Goal: Task Accomplishment & Management: Manage account settings

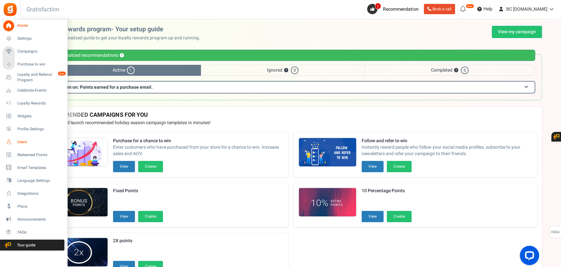
click at [22, 141] on span "Users" at bounding box center [39, 141] width 45 height 5
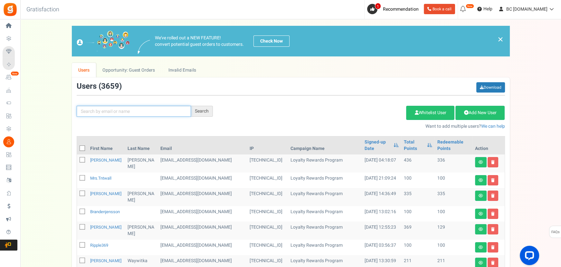
click at [108, 106] on input "text" at bounding box center [134, 111] width 114 height 11
paste input "Jaxson C [PERSON_NAME]"
type input "Jaxson C [PERSON_NAME]"
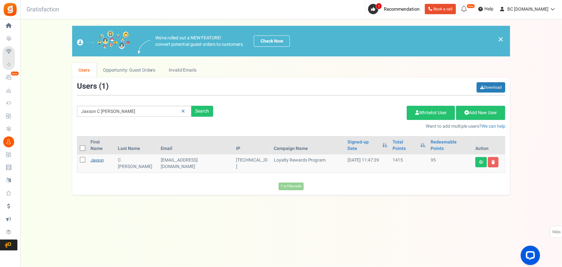
click at [101, 157] on link "Jaxson" at bounding box center [97, 160] width 13 height 6
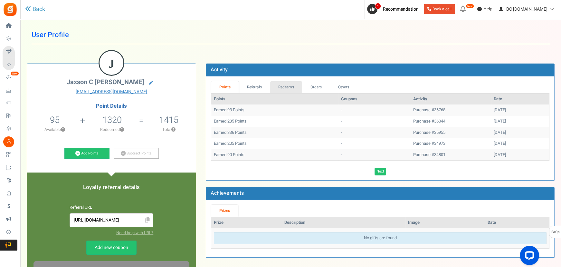
click at [286, 86] on link "Redeems" at bounding box center [286, 87] width 32 height 12
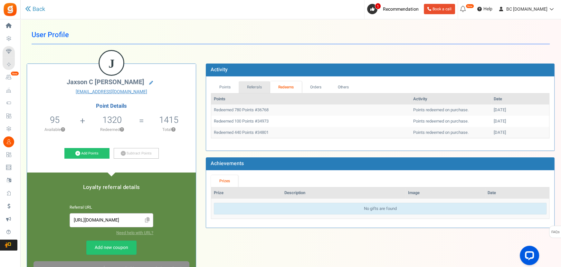
click at [250, 88] on link "Referrals" at bounding box center [255, 87] width 32 height 12
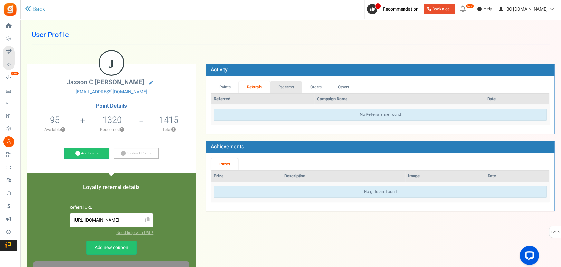
click at [282, 88] on link "Redeems" at bounding box center [286, 87] width 32 height 12
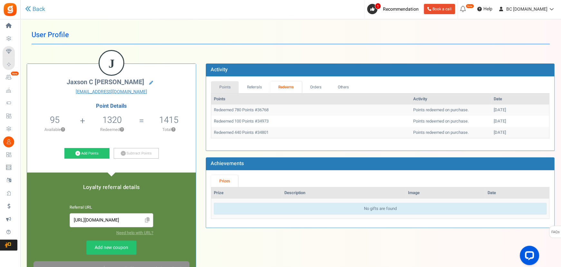
click at [220, 86] on link "Points" at bounding box center [225, 87] width 28 height 12
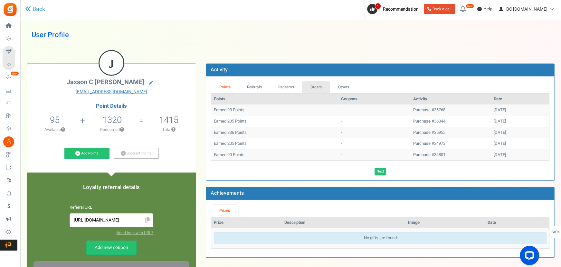
click at [313, 87] on link "Orders" at bounding box center [316, 87] width 28 height 12
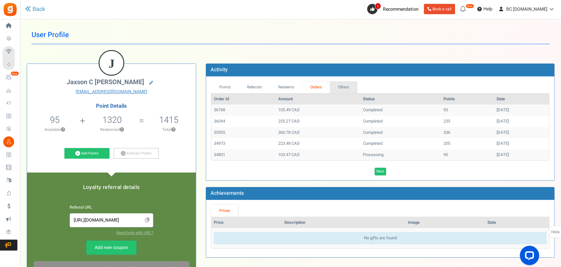
click at [340, 87] on link "Others" at bounding box center [344, 87] width 28 height 12
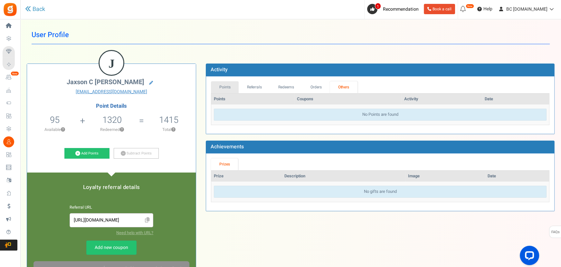
click at [229, 91] on link "Points" at bounding box center [225, 87] width 28 height 12
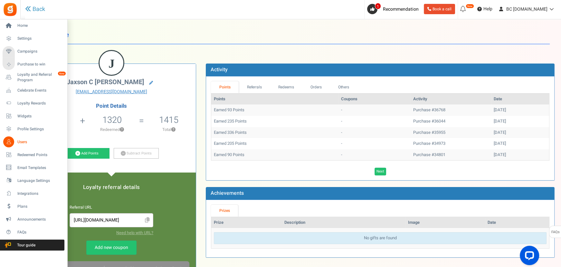
click at [19, 140] on span "Users" at bounding box center [39, 141] width 45 height 5
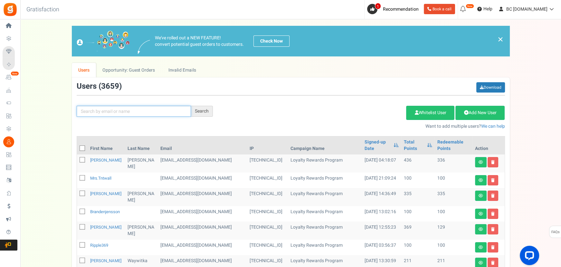
click at [97, 108] on input "text" at bounding box center [134, 111] width 114 height 11
paste input "[EMAIL_ADDRESS][DOMAIN_NAME]"
type input "[EMAIL_ADDRESS][DOMAIN_NAME]"
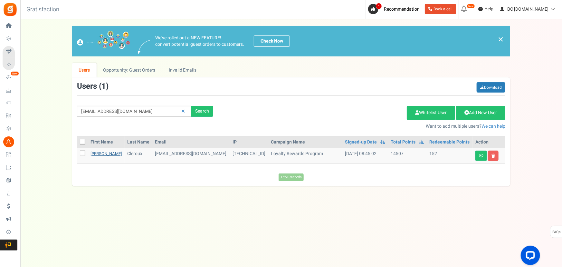
click at [97, 154] on link "[PERSON_NAME]" at bounding box center [106, 153] width 31 height 6
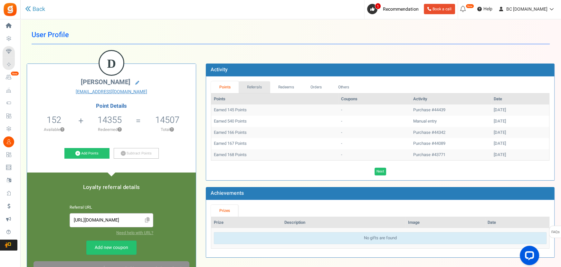
click at [263, 89] on link "Referrals" at bounding box center [255, 87] width 32 height 12
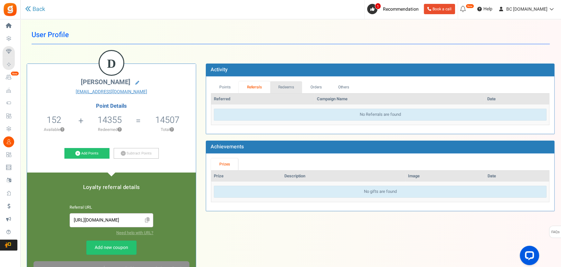
click at [286, 86] on link "Redeems" at bounding box center [286, 87] width 32 height 12
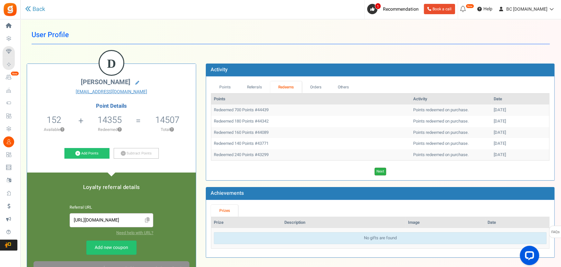
click at [380, 168] on div "Next Loading..." at bounding box center [380, 169] width 348 height 11
click at [380, 174] on link "Next" at bounding box center [381, 171] width 12 height 8
click at [381, 172] on link "Previous" at bounding box center [374, 171] width 18 height 8
click at [384, 171] on link "Next" at bounding box center [381, 171] width 12 height 8
click at [384, 171] on link "Next" at bounding box center [390, 171] width 12 height 8
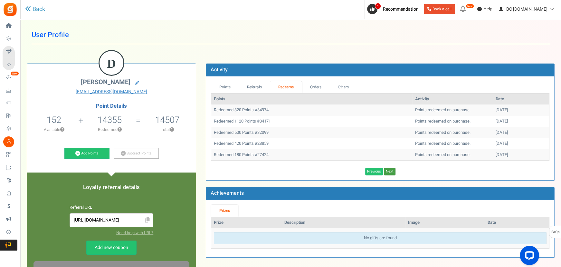
click at [384, 171] on link "Next" at bounding box center [390, 171] width 12 height 8
click at [389, 171] on link "Next" at bounding box center [390, 171] width 12 height 8
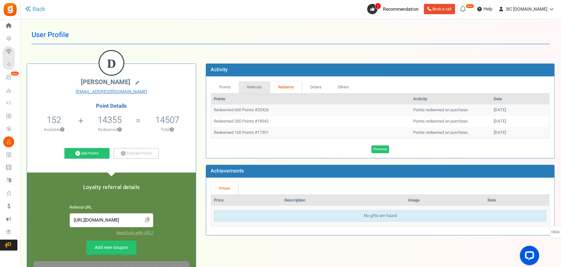
click at [261, 87] on link "Referrals" at bounding box center [255, 87] width 32 height 12
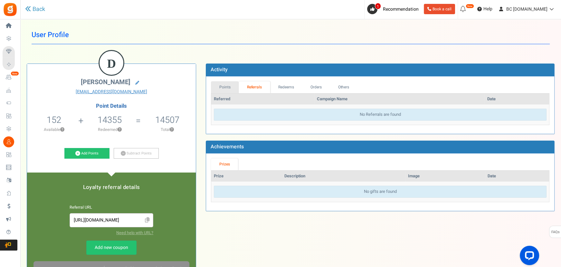
click at [224, 84] on link "Points" at bounding box center [225, 87] width 28 height 12
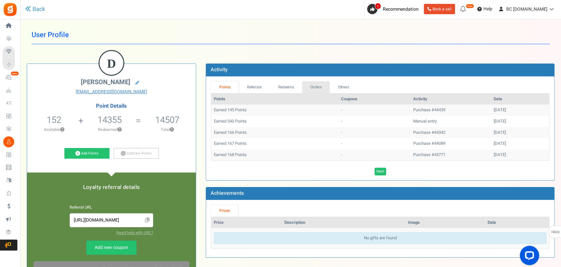
click at [302, 91] on link "Orders" at bounding box center [316, 87] width 28 height 12
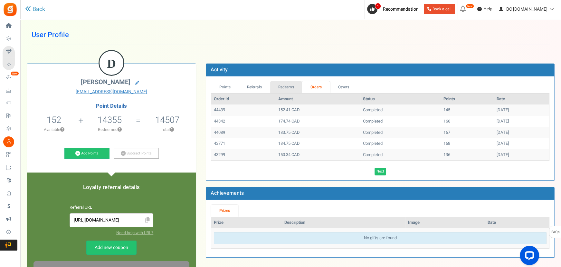
click at [285, 87] on link "Redeems" at bounding box center [286, 87] width 32 height 12
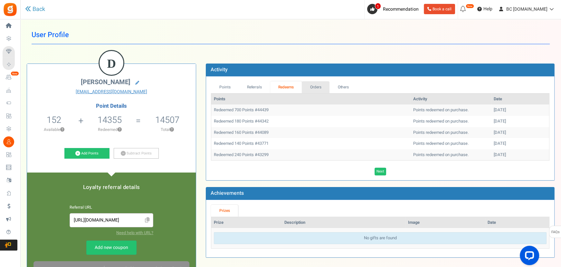
click at [312, 87] on link "Orders" at bounding box center [316, 87] width 28 height 12
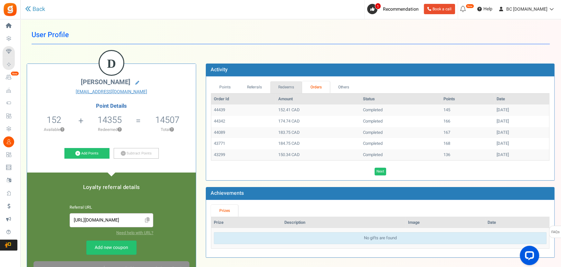
click at [299, 85] on link "Redeems" at bounding box center [286, 87] width 32 height 12
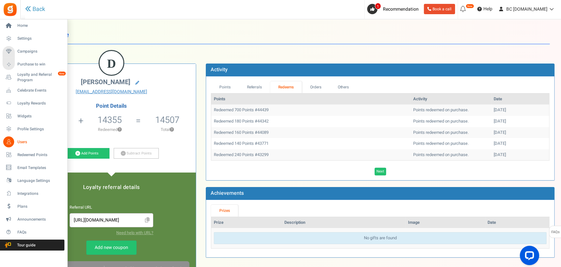
click at [21, 144] on span "Users" at bounding box center [39, 141] width 45 height 5
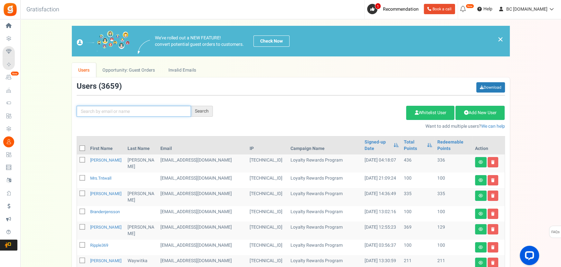
click at [95, 111] on input "text" at bounding box center [134, 111] width 114 height 11
type input "[PERSON_NAME]"
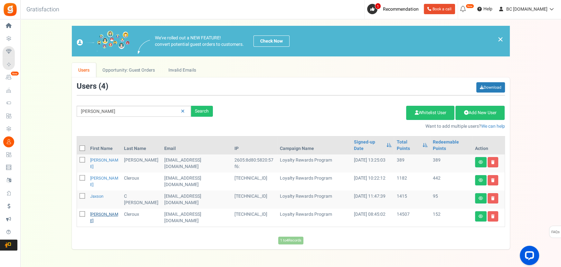
click at [93, 211] on link "[PERSON_NAME]" at bounding box center [104, 217] width 28 height 13
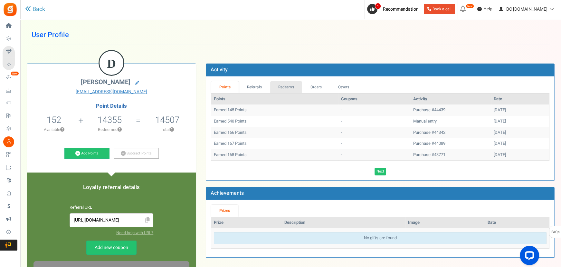
drag, startPoint x: 290, startPoint y: 82, endPoint x: 278, endPoint y: 84, distance: 12.4
click at [290, 82] on link "Redeems" at bounding box center [286, 87] width 32 height 12
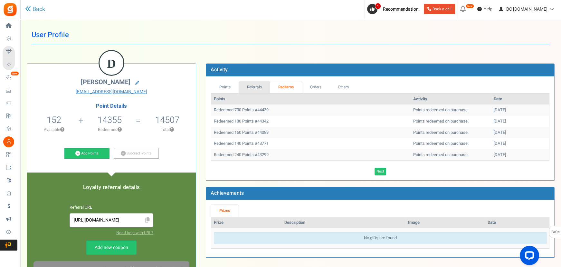
click at [262, 83] on link "Referrals" at bounding box center [255, 87] width 32 height 12
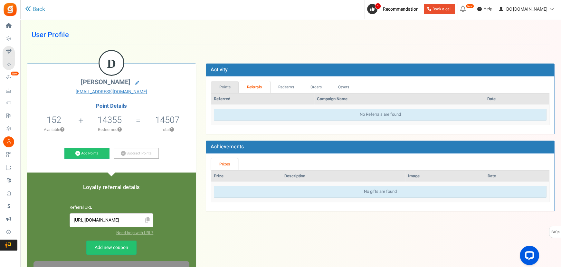
click at [225, 82] on link "Points" at bounding box center [225, 87] width 28 height 12
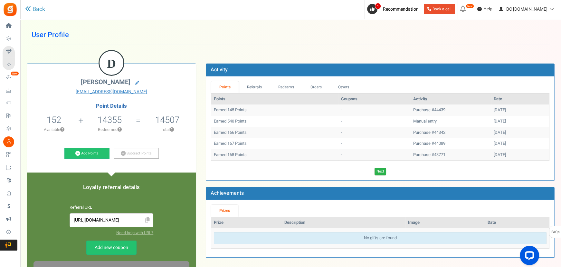
click at [378, 171] on link "Next" at bounding box center [381, 171] width 12 height 8
click at [389, 171] on link "Next" at bounding box center [390, 171] width 12 height 8
click at [391, 171] on link "Next" at bounding box center [390, 171] width 12 height 8
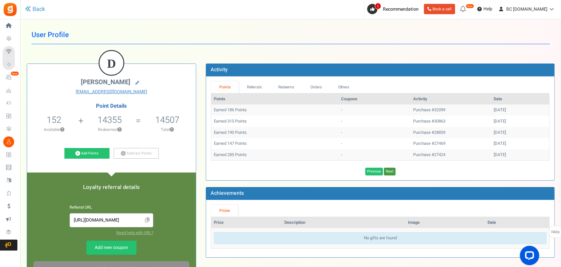
click at [390, 171] on link "Next" at bounding box center [390, 171] width 12 height 8
